Goal: Information Seeking & Learning: Learn about a topic

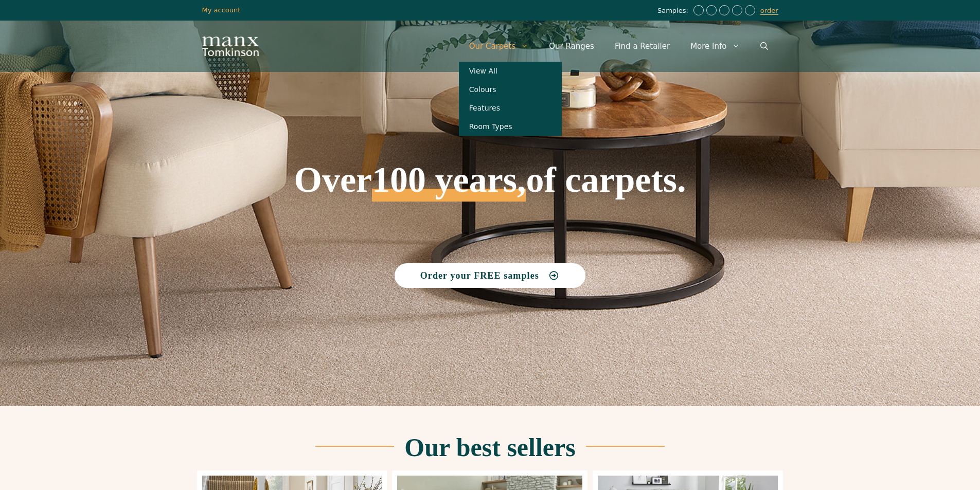
click at [504, 39] on link "Our Carpets" at bounding box center [499, 46] width 80 height 31
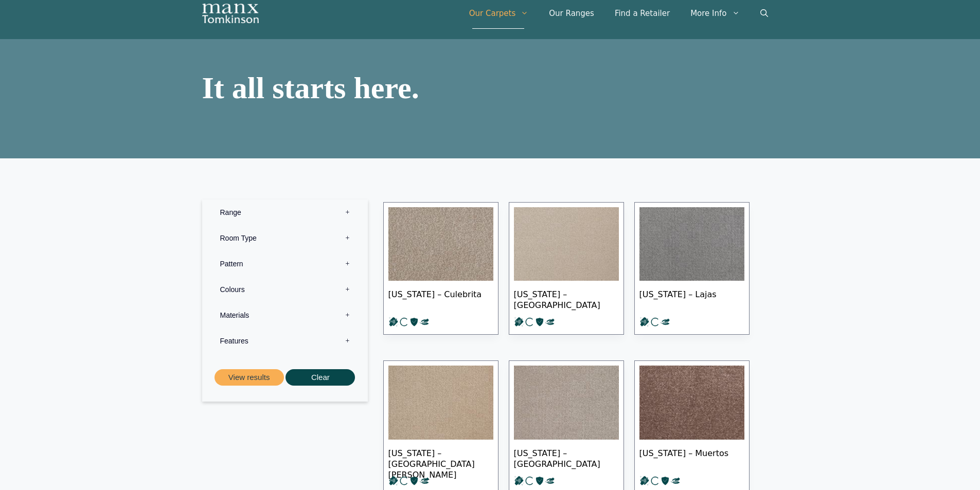
scroll to position [51, 0]
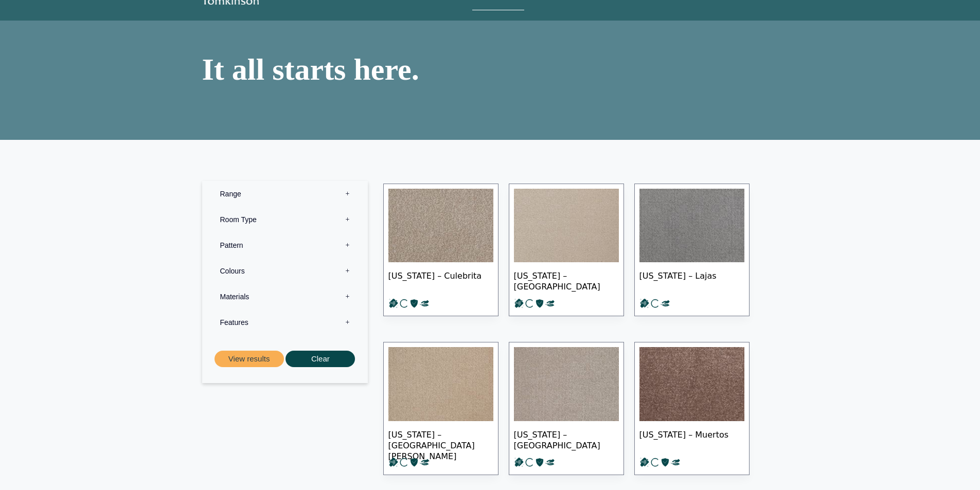
click at [306, 188] on label "Range 0" at bounding box center [285, 194] width 150 height 26
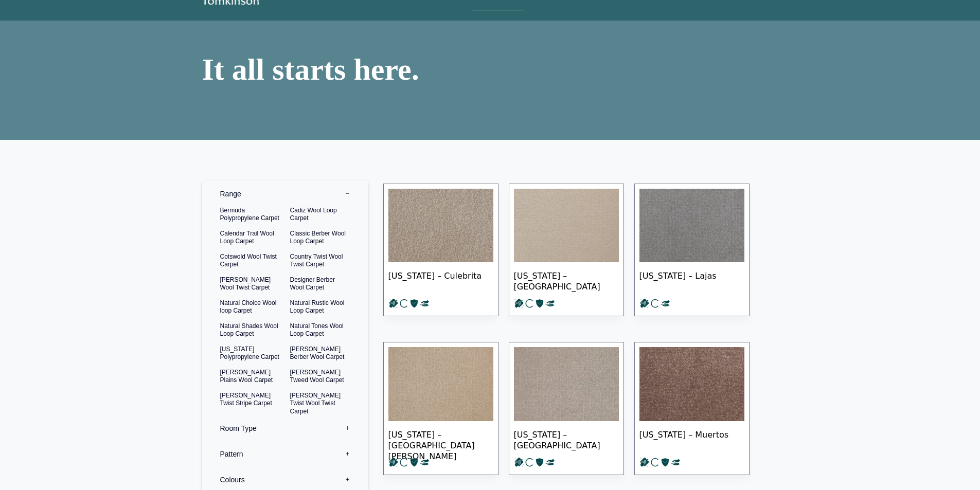
click at [306, 188] on label "Range 0" at bounding box center [285, 194] width 150 height 26
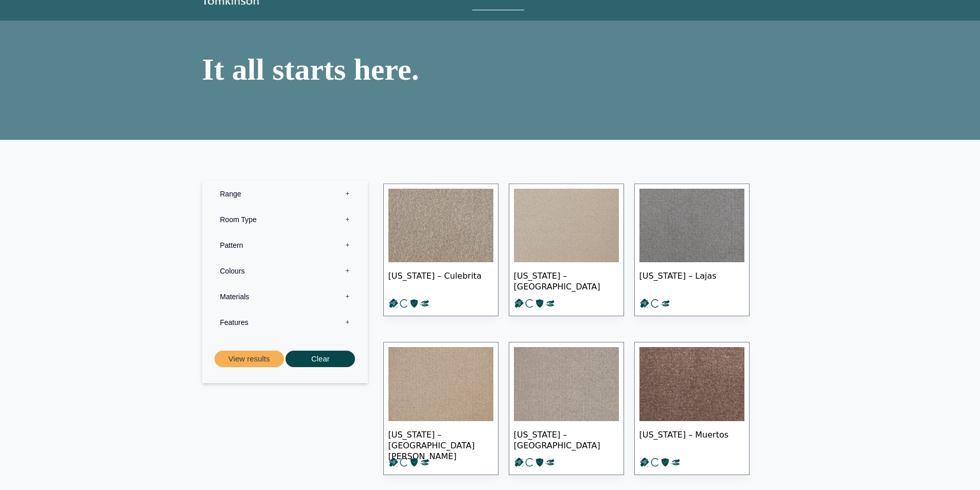
click at [268, 223] on label "Room Type 0" at bounding box center [285, 220] width 150 height 26
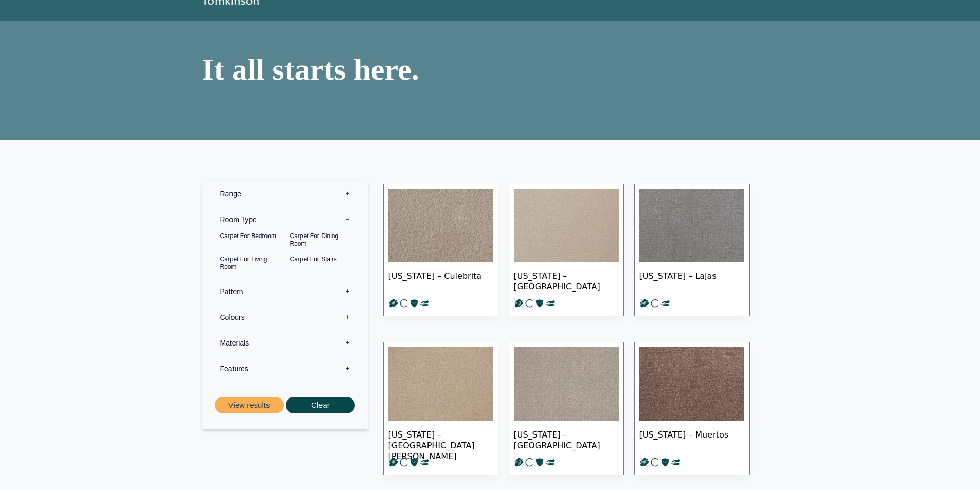
click at [268, 223] on label "Room Type 0" at bounding box center [285, 220] width 150 height 26
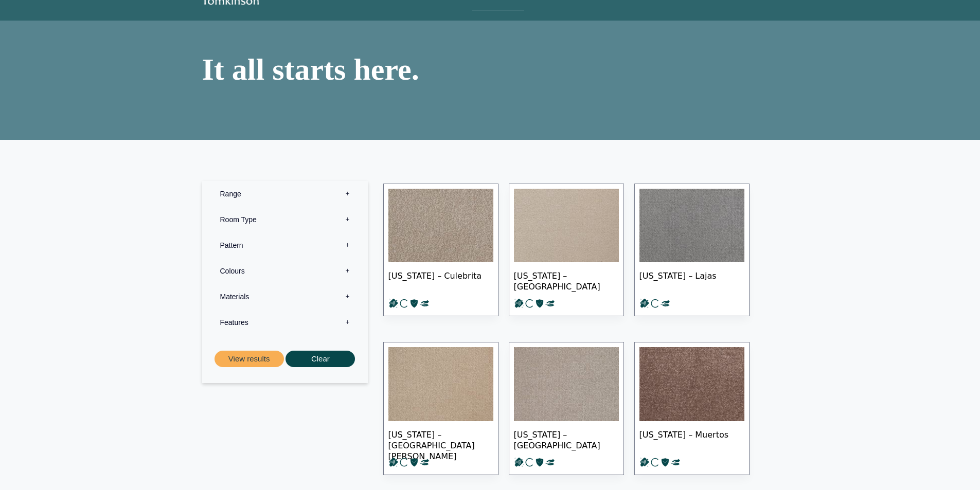
click at [247, 247] on label "Pattern 0" at bounding box center [285, 246] width 150 height 26
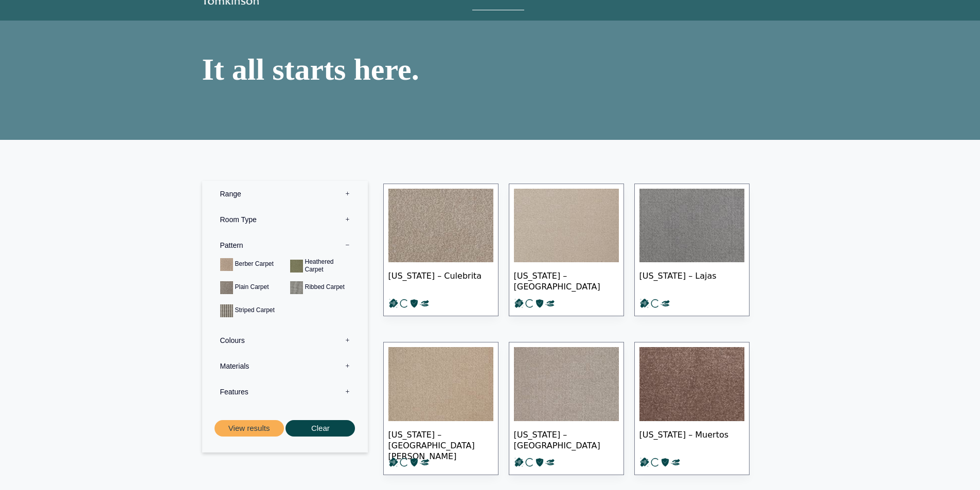
click at [247, 247] on label "Pattern 0" at bounding box center [285, 246] width 150 height 26
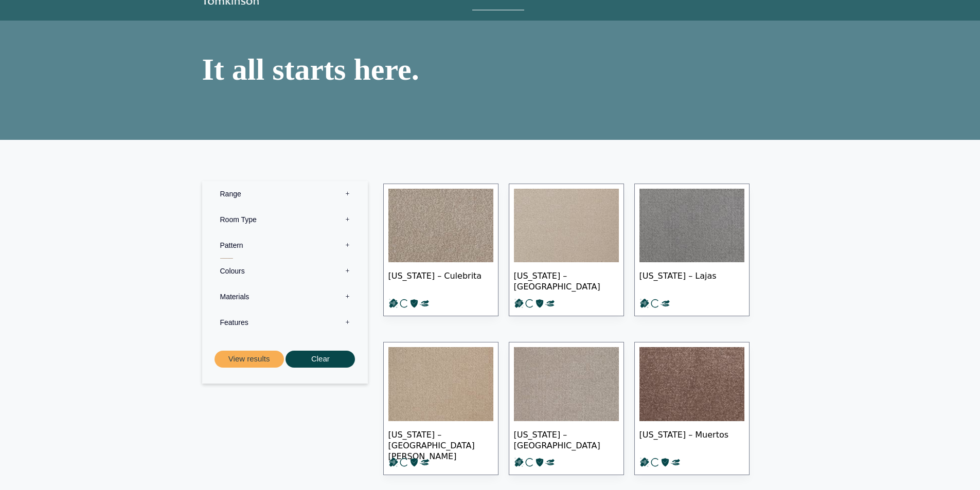
click at [247, 247] on label "Pattern 0" at bounding box center [285, 246] width 150 height 26
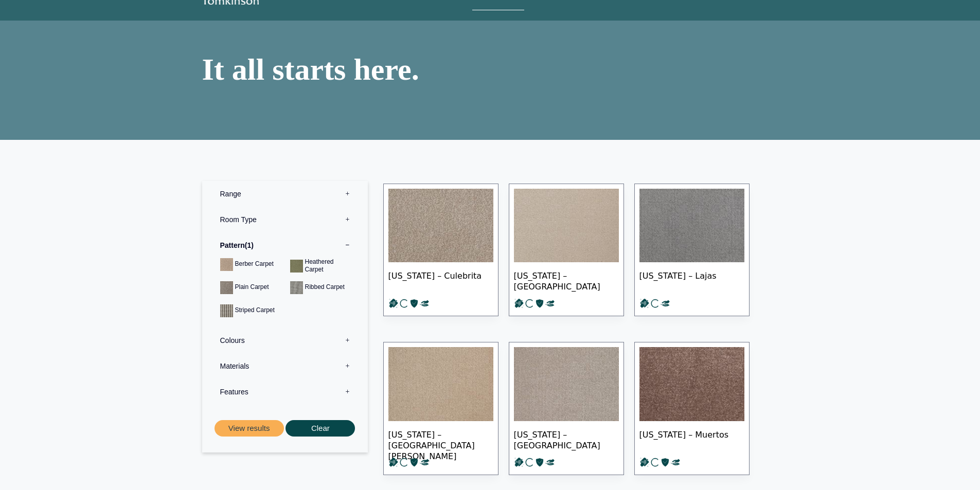
click at [257, 195] on label "Range 0" at bounding box center [285, 194] width 150 height 26
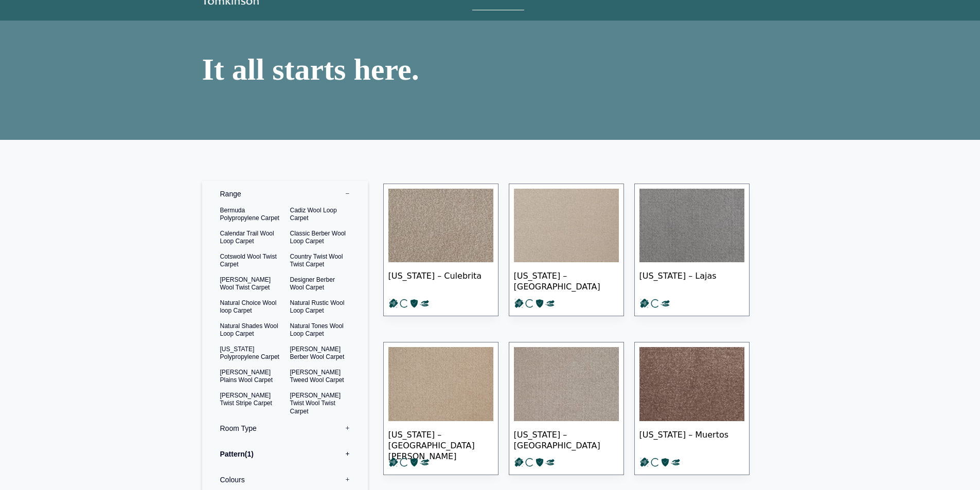
click at [257, 195] on label "Range 0" at bounding box center [285, 194] width 150 height 26
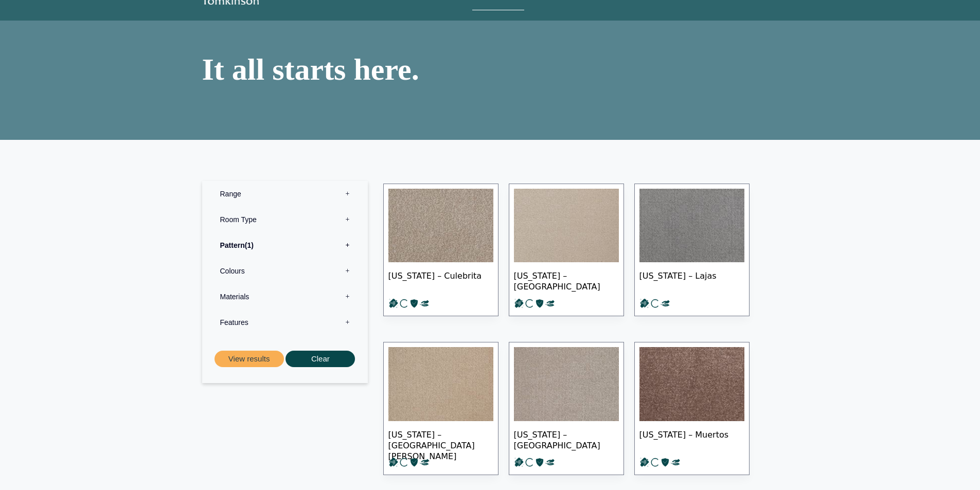
click at [264, 324] on label "Features 0" at bounding box center [285, 323] width 150 height 26
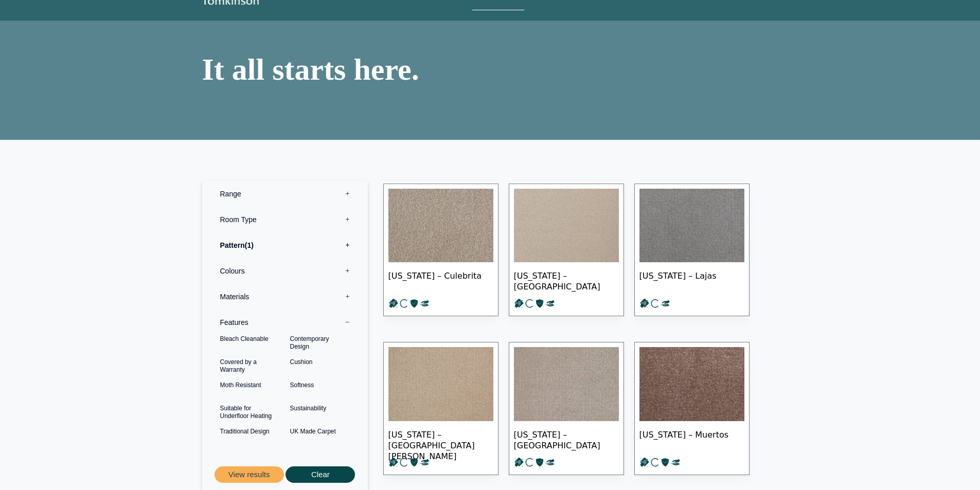
click at [264, 324] on label "Features 0" at bounding box center [285, 323] width 150 height 26
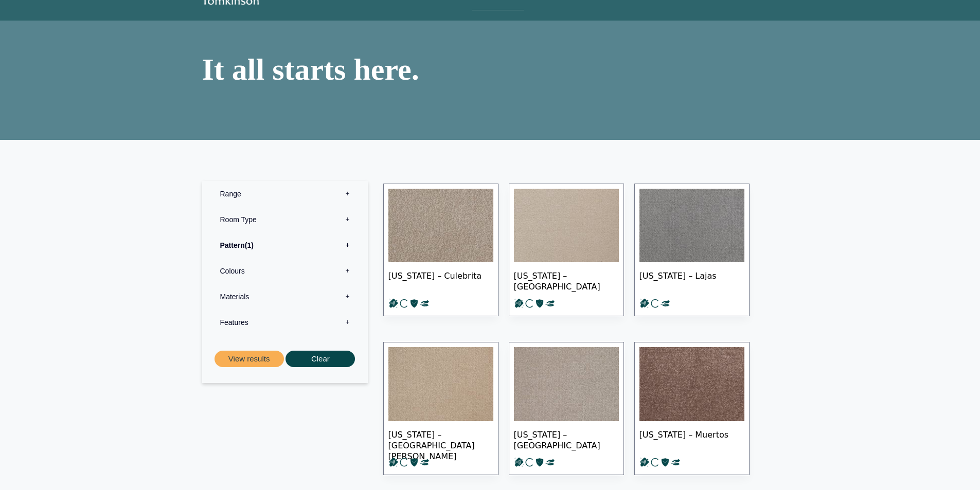
click at [259, 302] on label "Materials 0" at bounding box center [285, 297] width 150 height 26
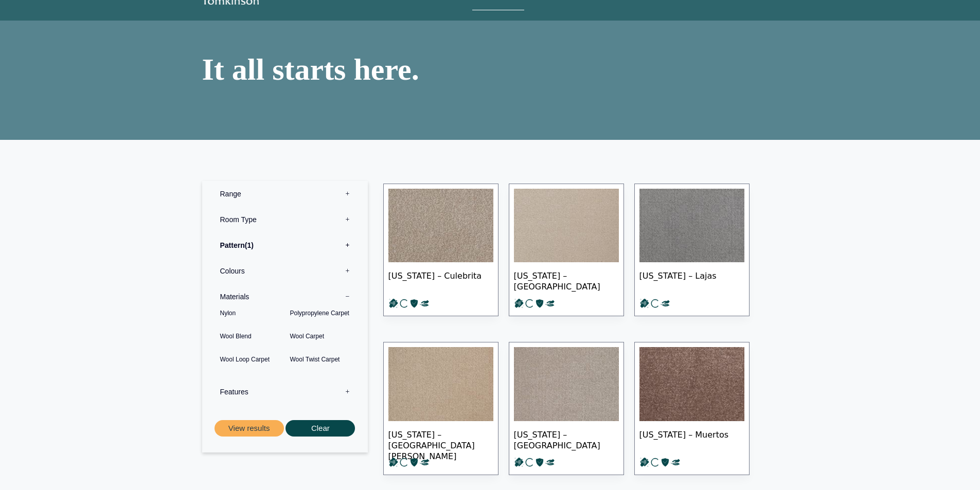
click at [259, 302] on label "Materials 0" at bounding box center [285, 297] width 150 height 26
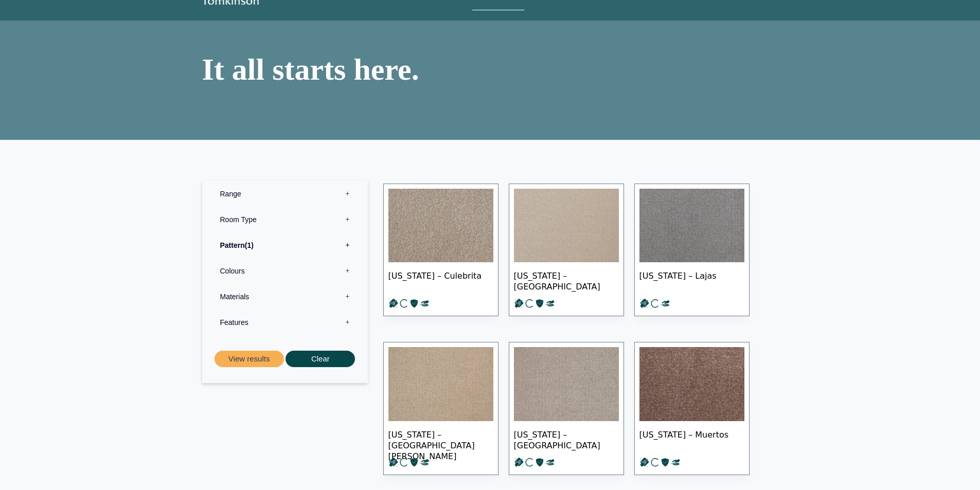
click at [259, 302] on label "Materials 0" at bounding box center [285, 297] width 150 height 26
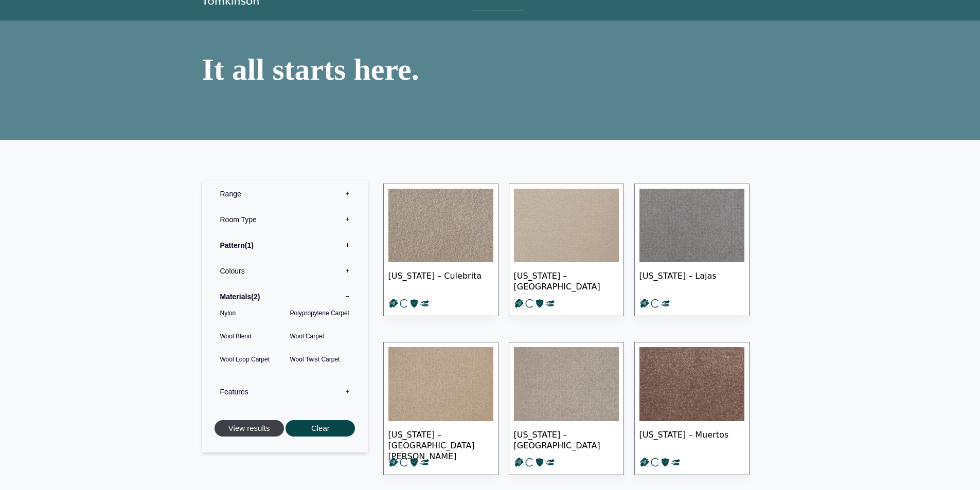
click at [248, 431] on button "View results" at bounding box center [249, 428] width 69 height 17
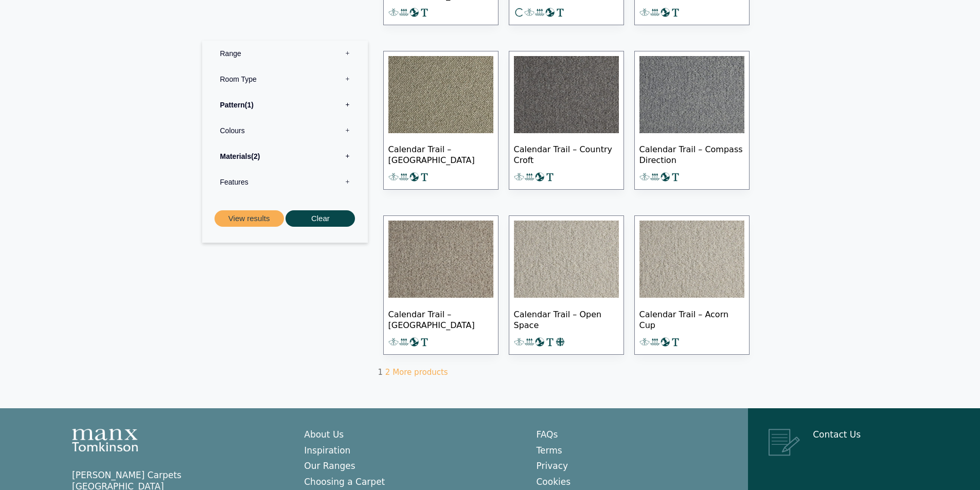
scroll to position [566, 0]
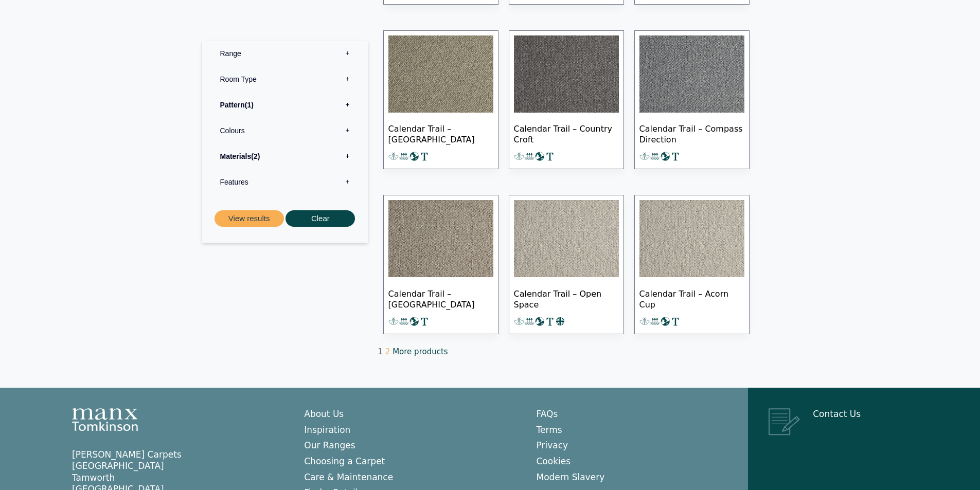
click at [431, 347] on link "More products" at bounding box center [420, 351] width 55 height 9
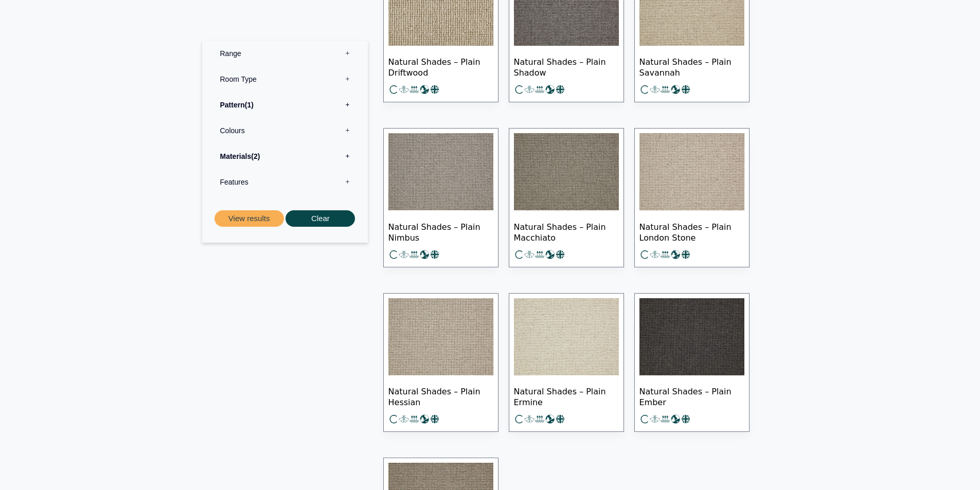
scroll to position [463, 0]
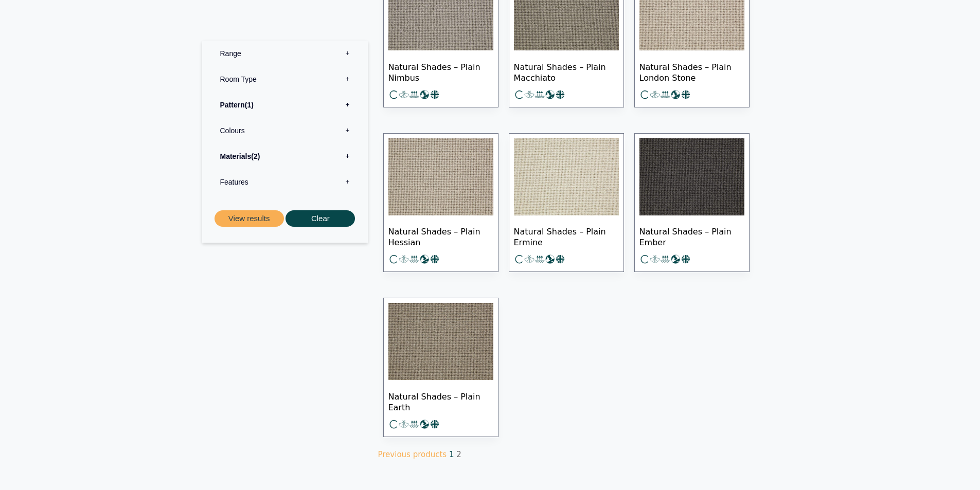
click at [449, 453] on link "1" at bounding box center [451, 454] width 5 height 9
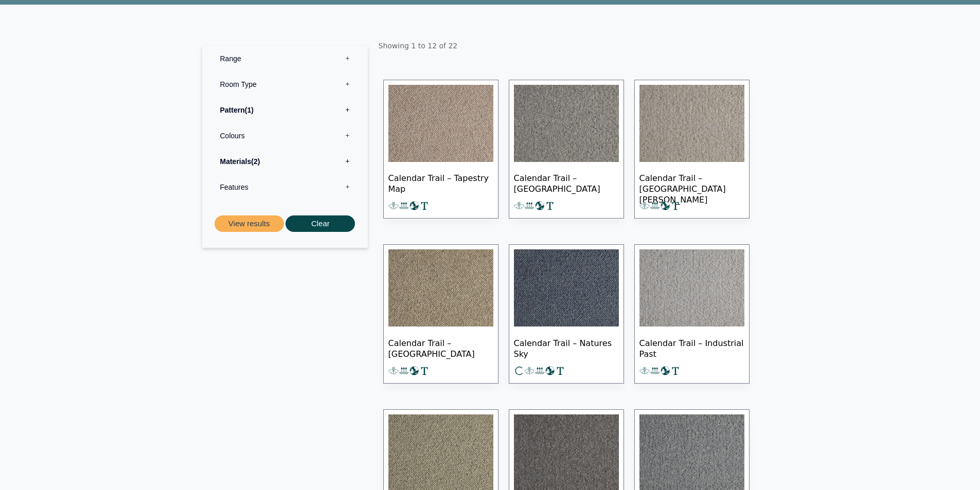
scroll to position [309, 0]
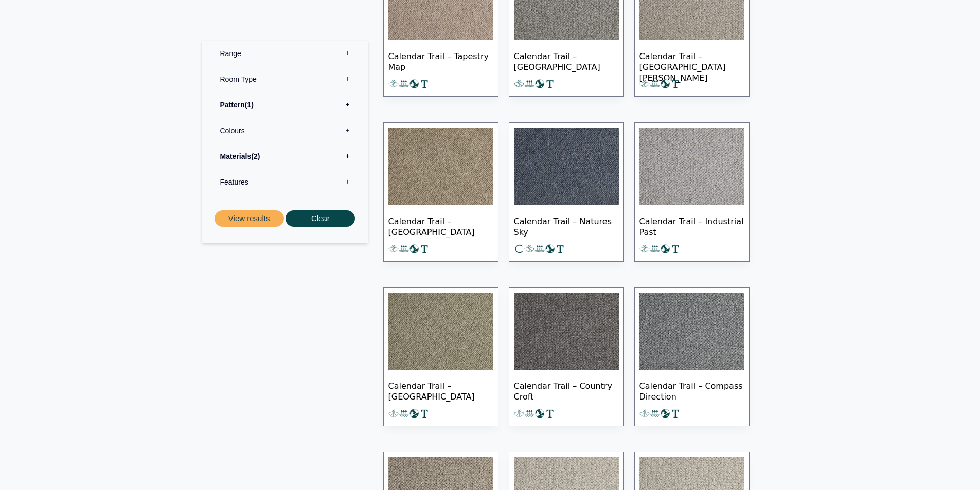
click at [444, 194] on img at bounding box center [441, 166] width 105 height 77
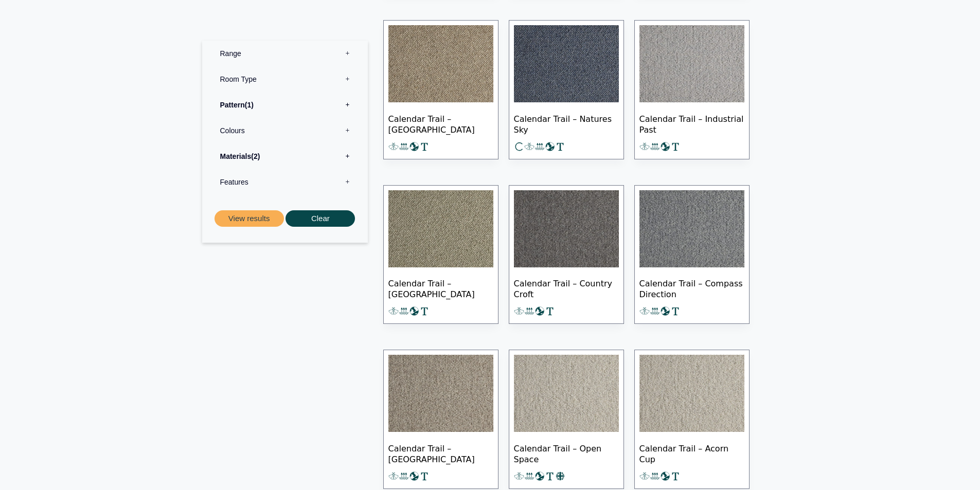
scroll to position [463, 0]
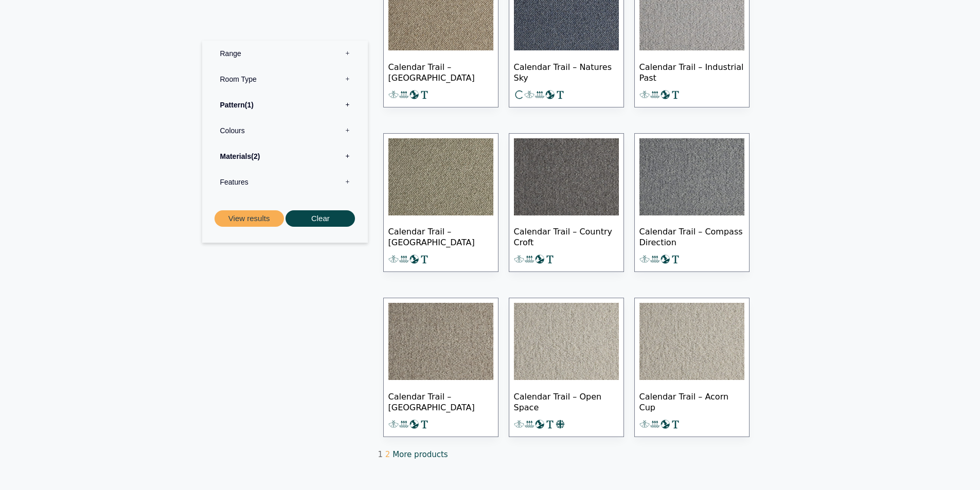
click at [423, 453] on link "More products" at bounding box center [420, 454] width 55 height 9
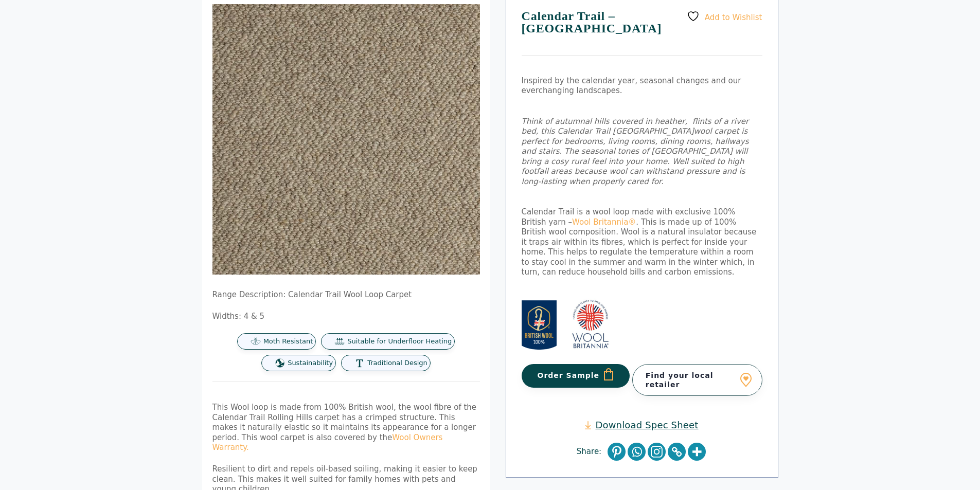
scroll to position [85, 0]
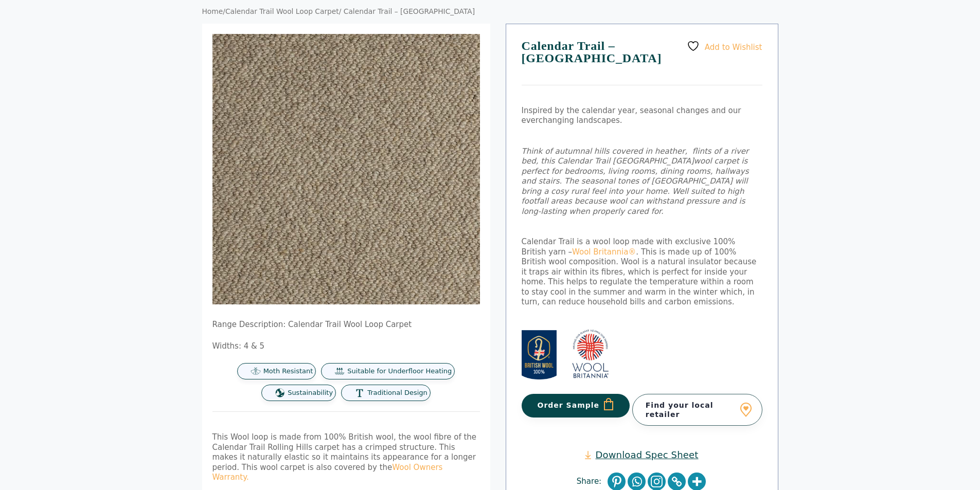
click at [664, 449] on link "Download Spec Sheet" at bounding box center [641, 455] width 113 height 12
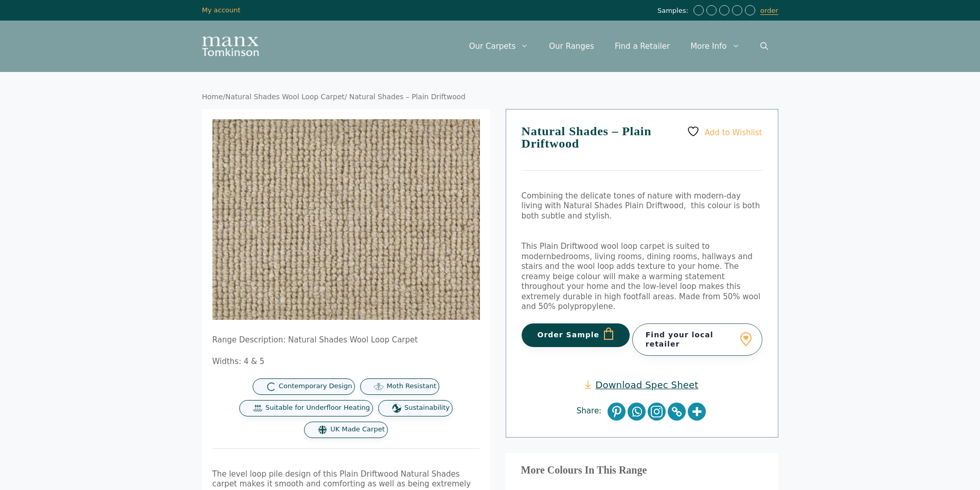
click at [667, 379] on link "Download Spec Sheet" at bounding box center [641, 385] width 113 height 12
